Goal: Task Accomplishment & Management: Manage account settings

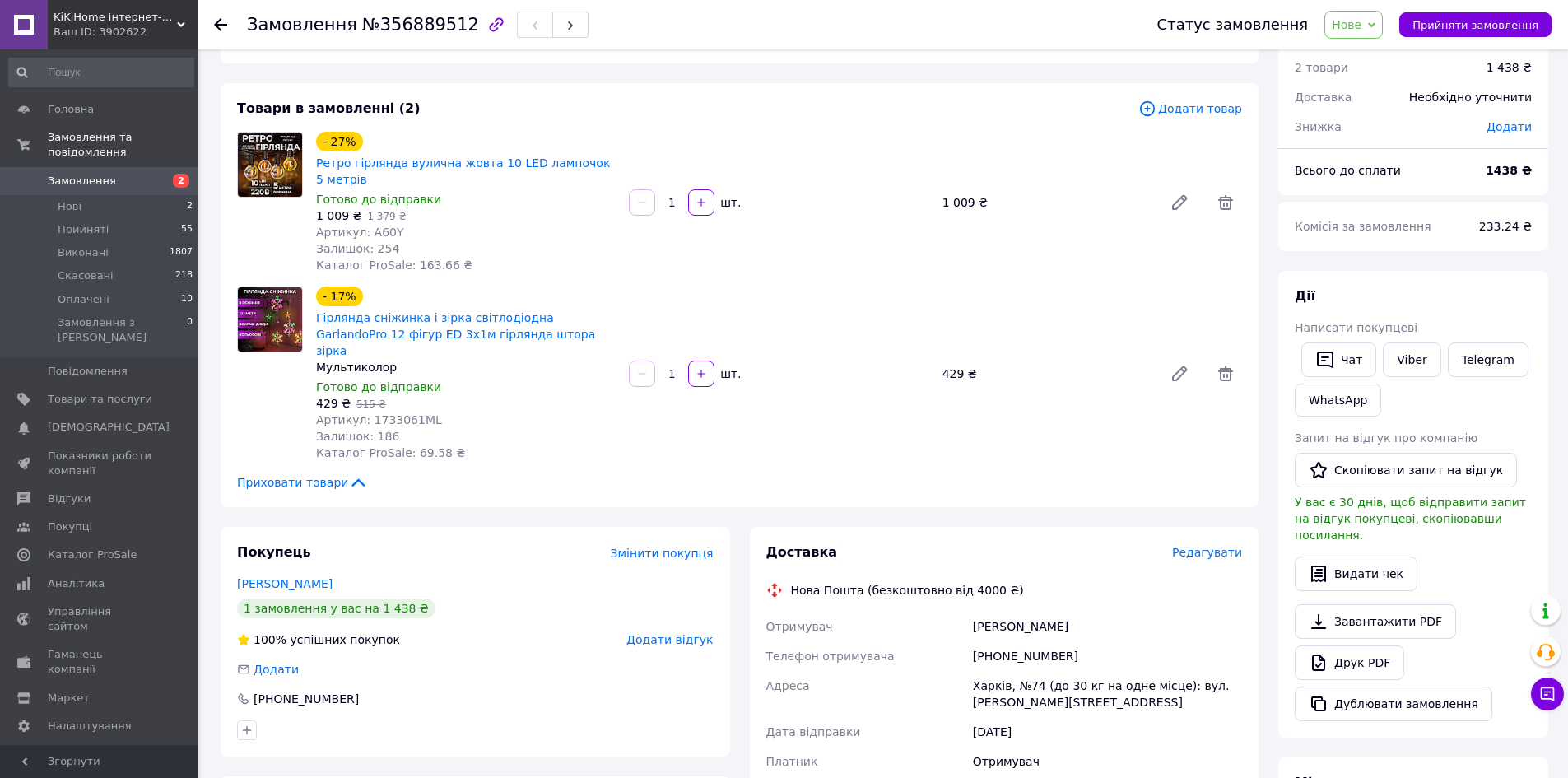
scroll to position [83, 0]
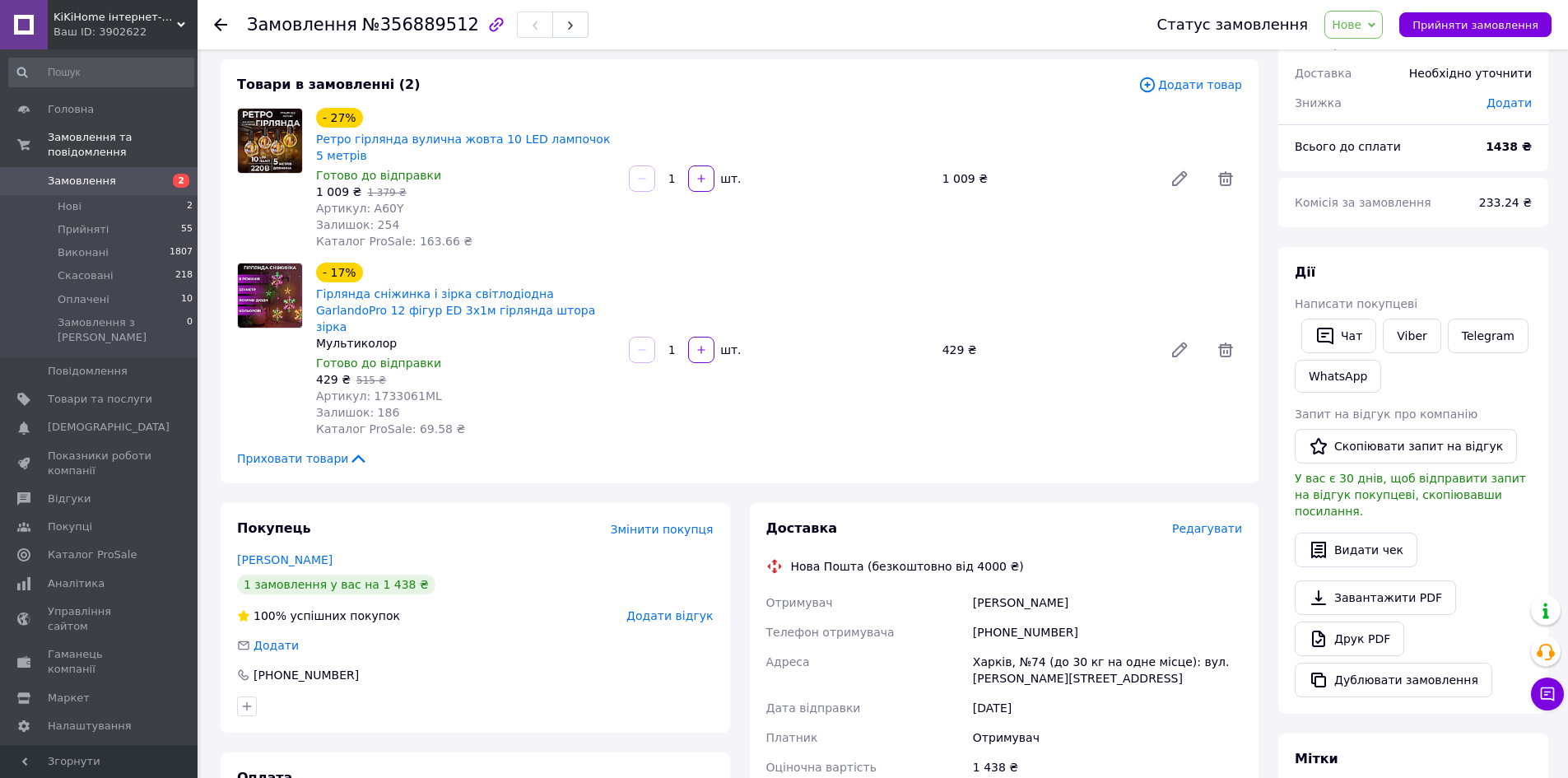
drag, startPoint x: 971, startPoint y: 587, endPoint x: 1132, endPoint y: 593, distance: 161.1
click at [1132, 593] on div "[PERSON_NAME]" at bounding box center [1107, 603] width 276 height 29
copy div "[PERSON_NAME]"
drag, startPoint x: 1005, startPoint y: 619, endPoint x: 1063, endPoint y: 617, distance: 58.0
click at [1063, 617] on div "Отримувач Бельская Тамара Телефон отримувача +380964535190 Адреса Харків, №74 (…" at bounding box center [1005, 729] width 483 height 283
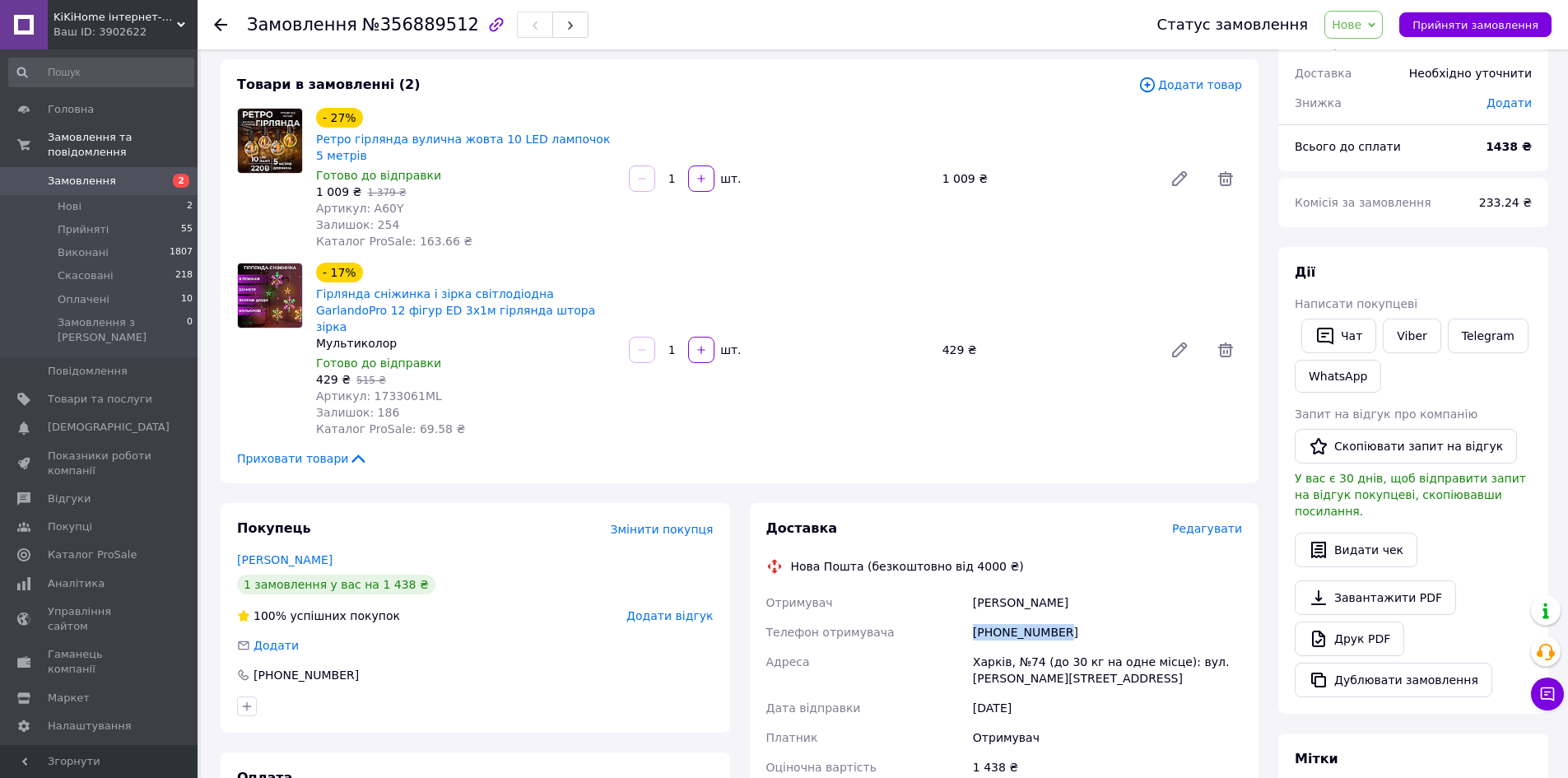
copy div "Телефон отримувача +380964535190"
click at [1007, 649] on div "Харків, №74 (до 30 кг на одне місце): вул. Маршала Бажанова, 10" at bounding box center [1107, 671] width 276 height 46
copy div "Харків"
drag, startPoint x: 1014, startPoint y: 647, endPoint x: 1036, endPoint y: 650, distance: 22.2
click at [1036, 650] on div "Харків, №74 (до 30 кг на одне місце): вул. Маршала Бажанова, 10" at bounding box center [1107, 671] width 276 height 46
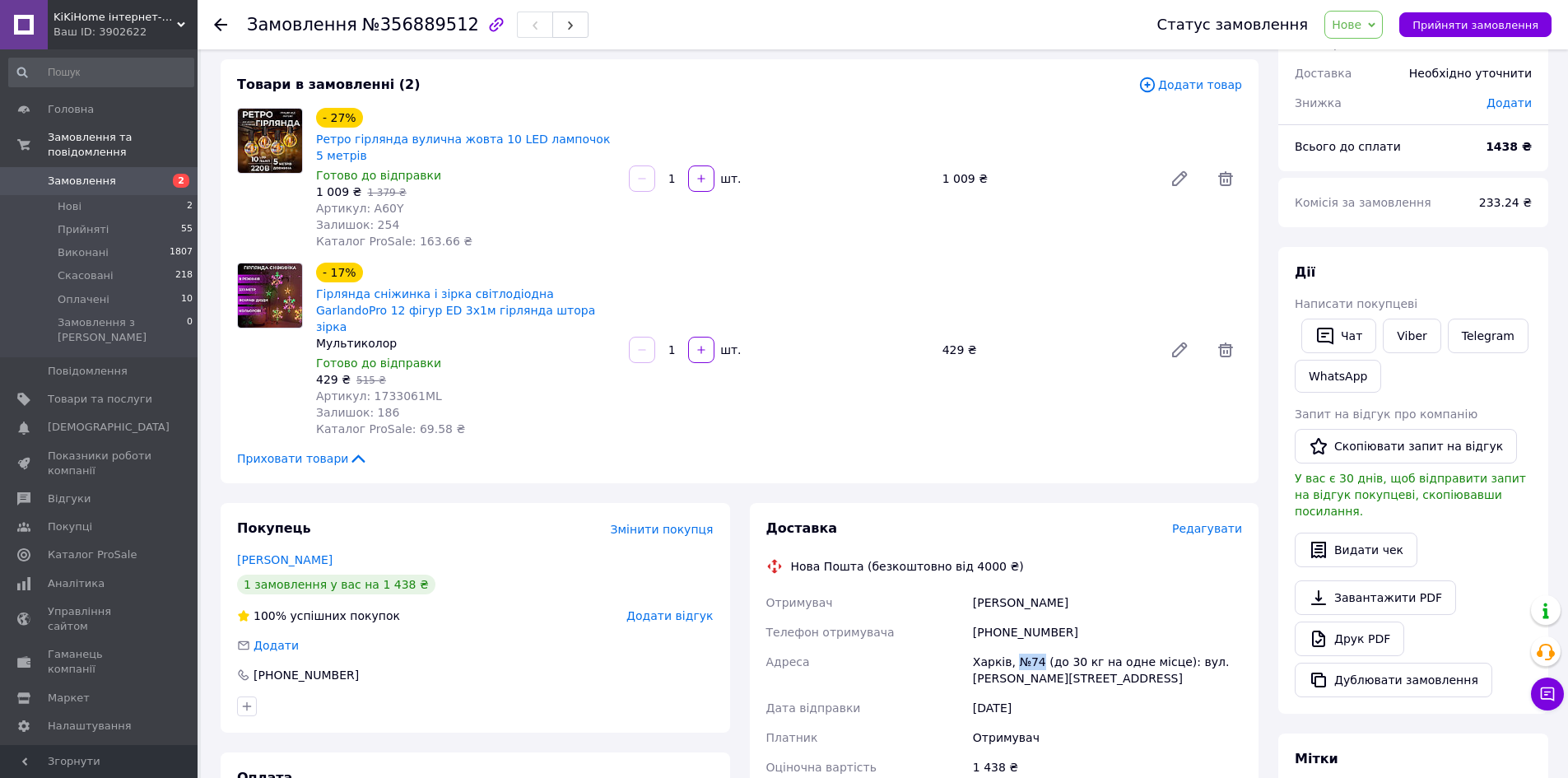
copy div "№74"
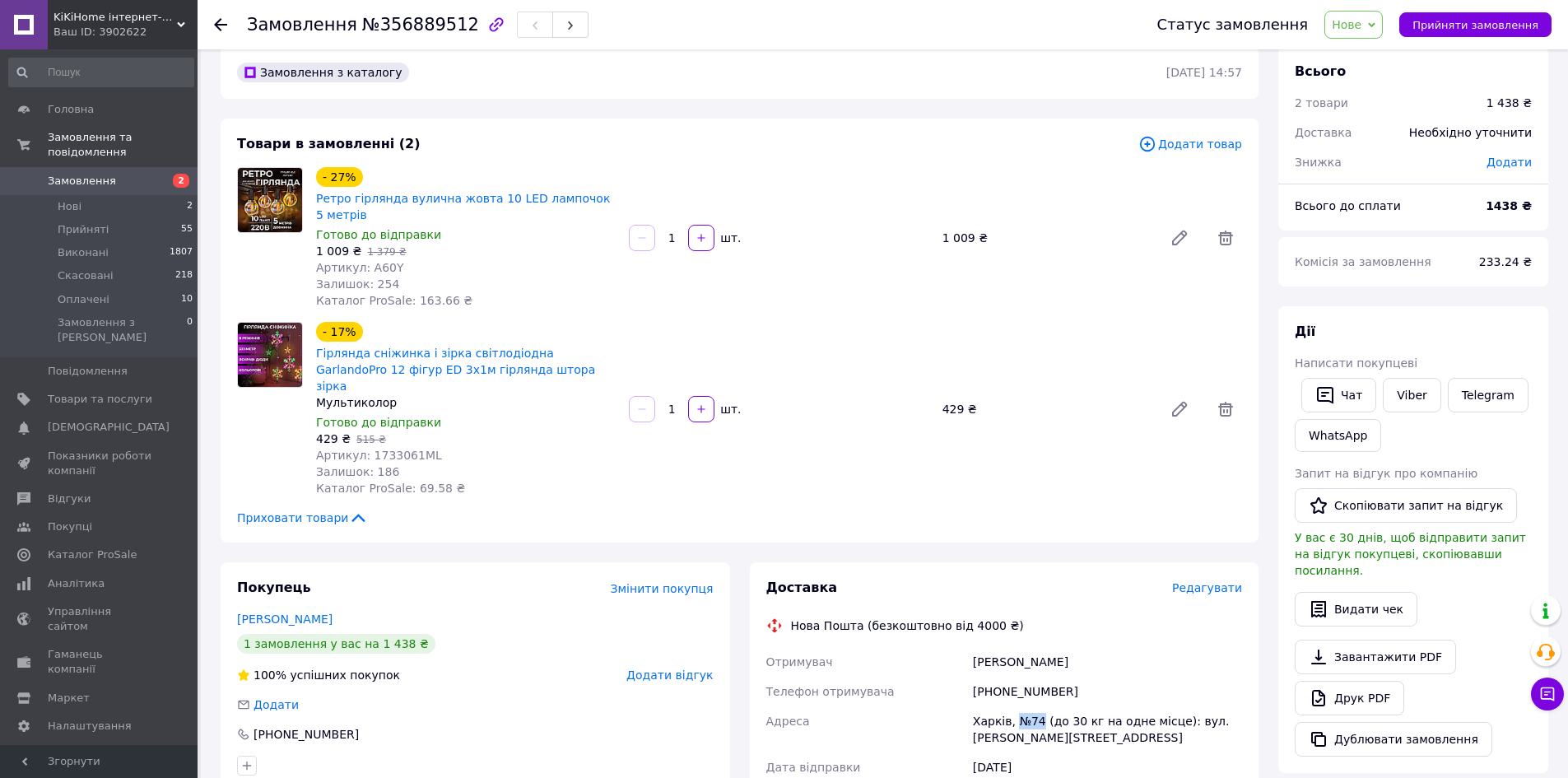
scroll to position [0, 0]
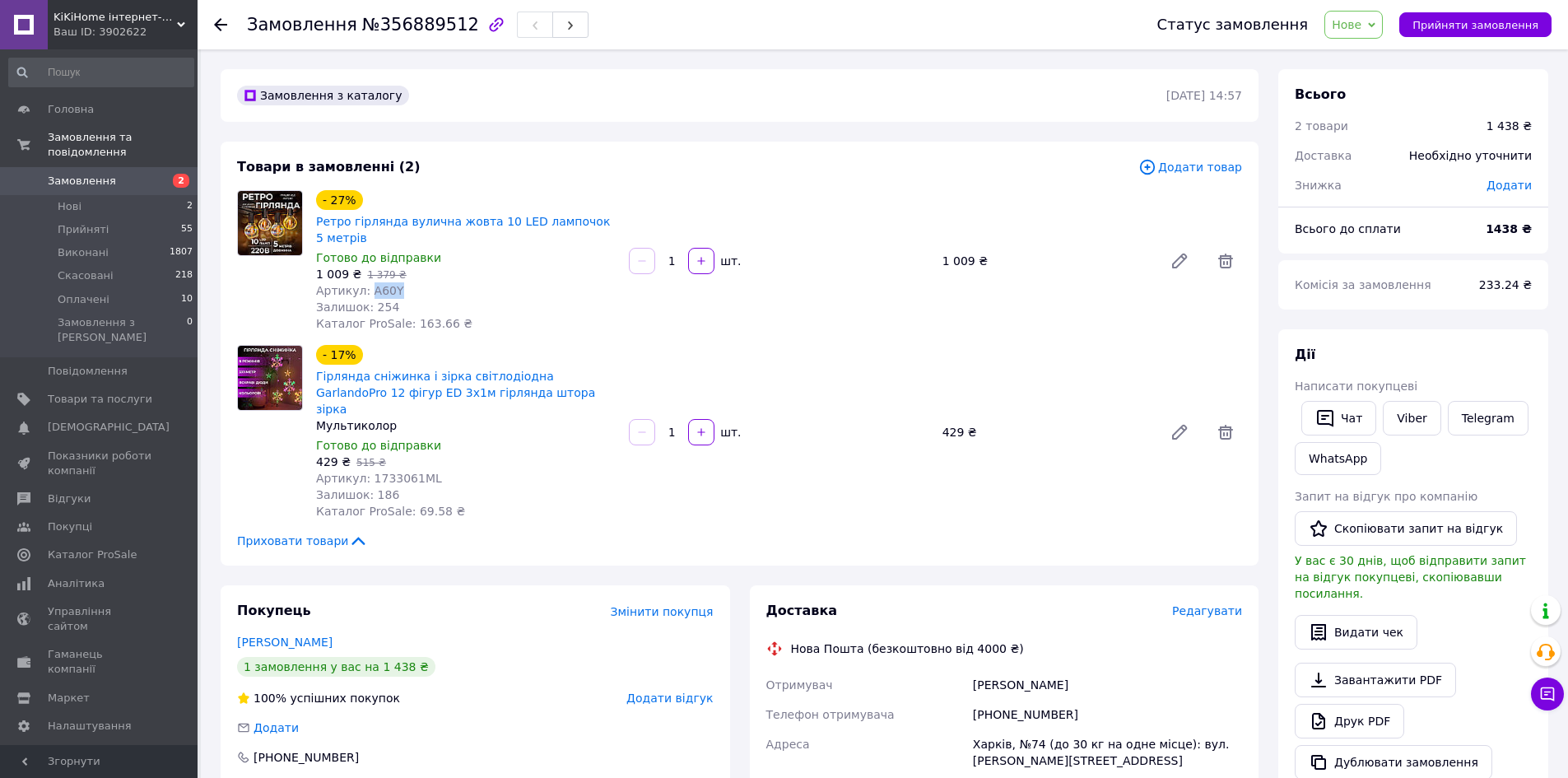
drag, startPoint x: 377, startPoint y: 294, endPoint x: 398, endPoint y: 297, distance: 21.2
click at [398, 297] on div "Артикул: A60Y" at bounding box center [466, 290] width 300 height 16
copy span "A60Y"
drag, startPoint x: 365, startPoint y: 462, endPoint x: 438, endPoint y: 462, distance: 73.0
click at [438, 470] on div "Артикул: 1733061ML" at bounding box center [466, 478] width 300 height 16
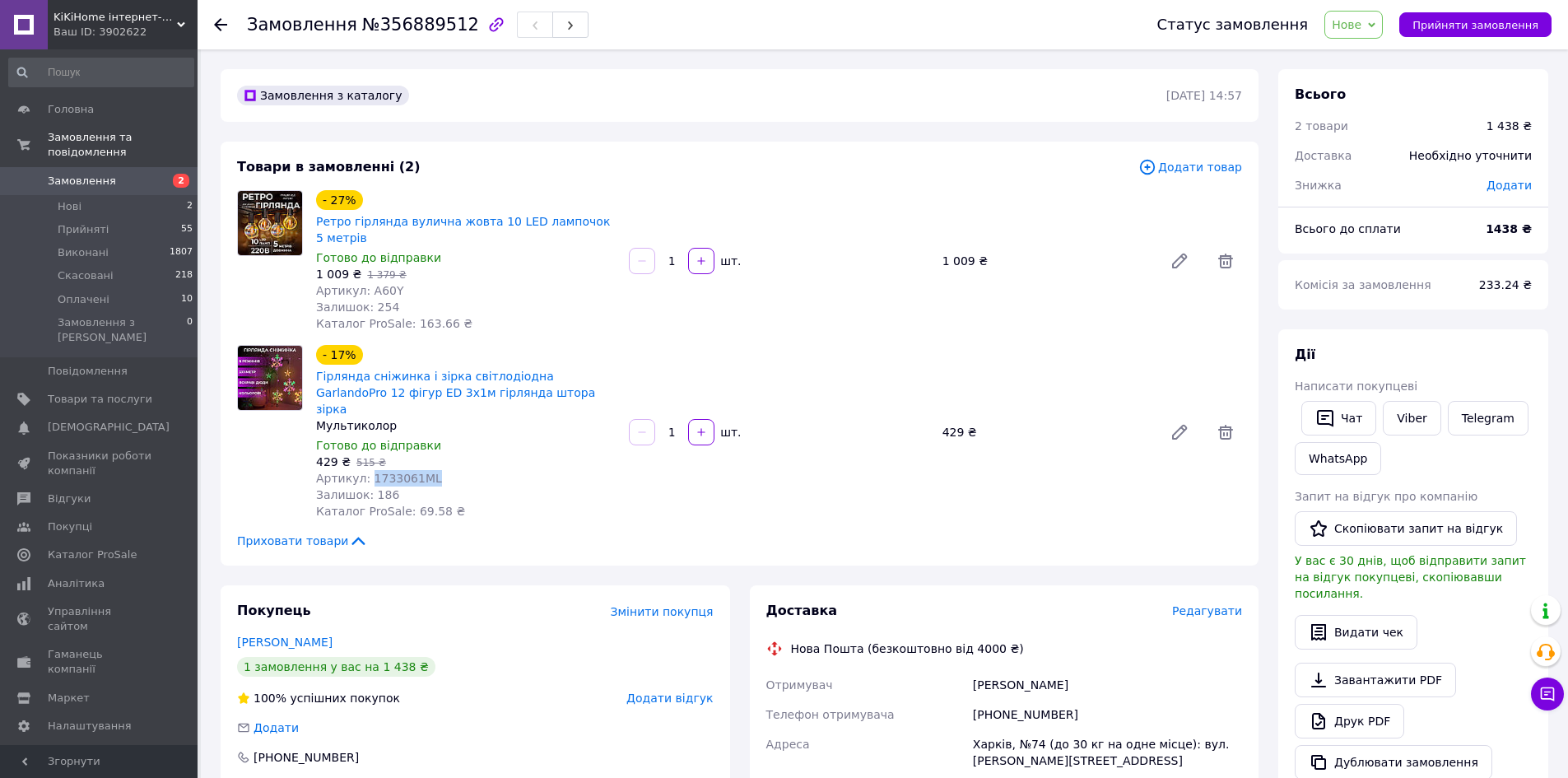
copy span "1733061ML"
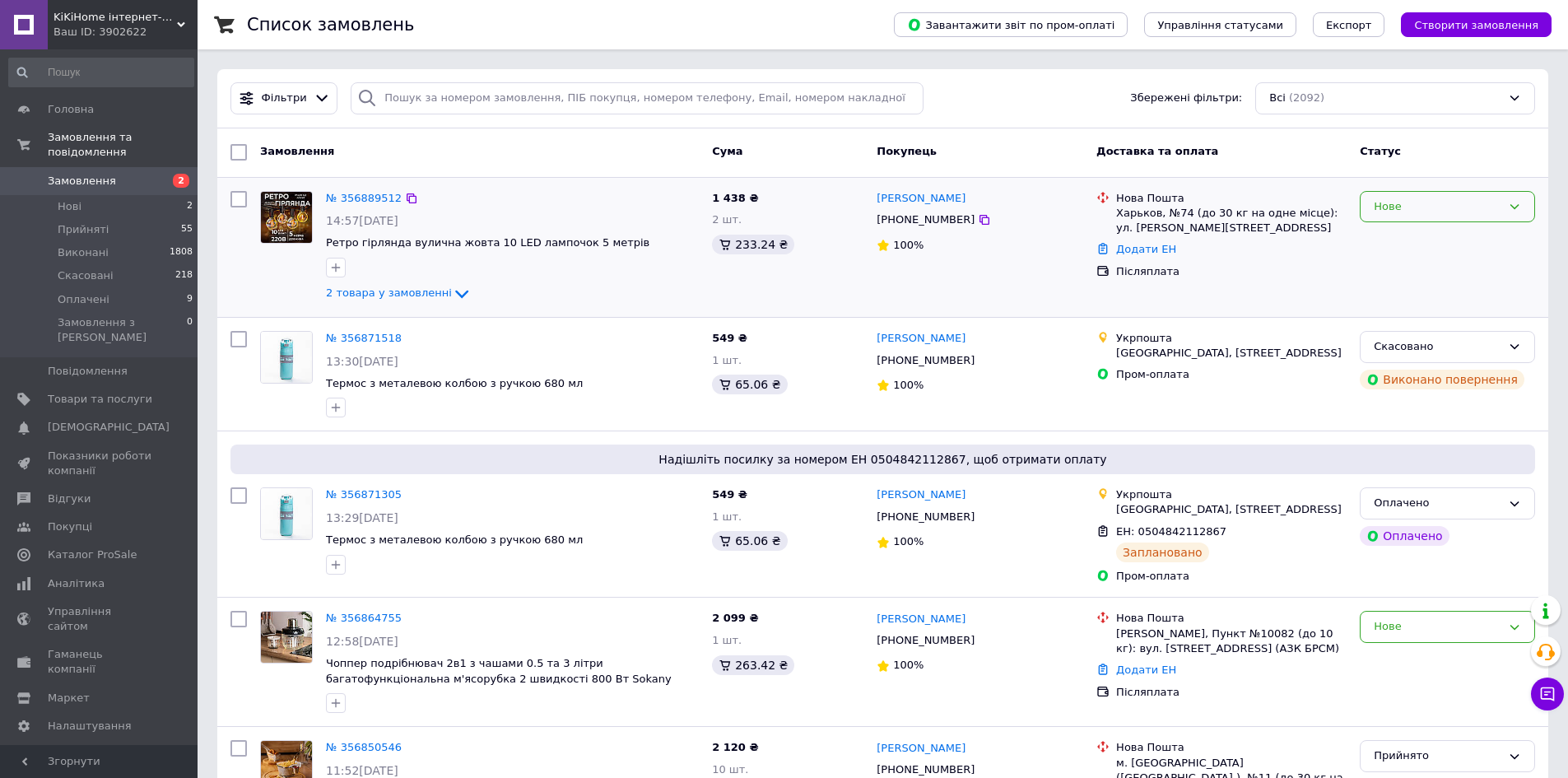
click at [1521, 205] on icon at bounding box center [1514, 206] width 13 height 13
click at [1424, 241] on li "Прийнято" at bounding box center [1448, 240] width 174 height 30
click at [104, 195] on li "Нові 1" at bounding box center [101, 206] width 203 height 23
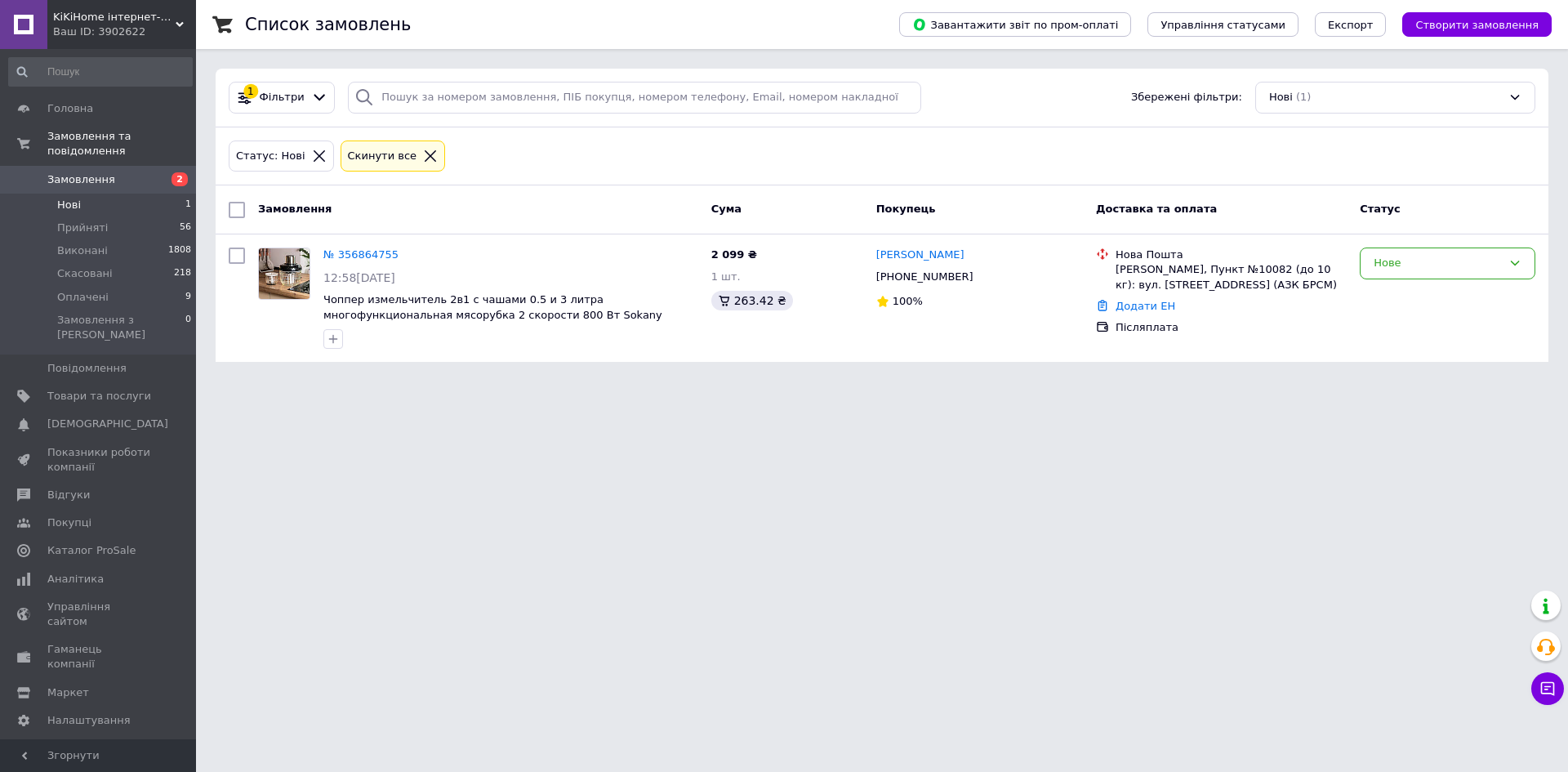
click at [91, 172] on span "Замовлення" at bounding box center [81, 179] width 67 height 15
